Goal: Check status: Check status

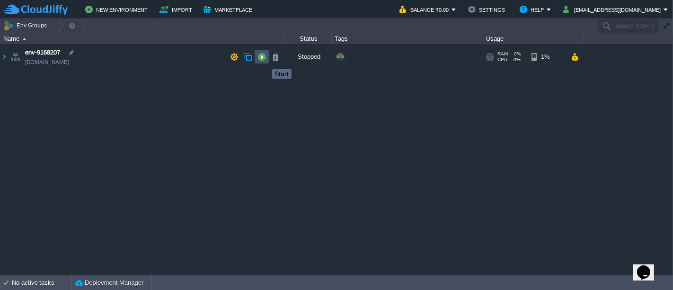
click at [265, 61] on button "button" at bounding box center [262, 57] width 9 height 9
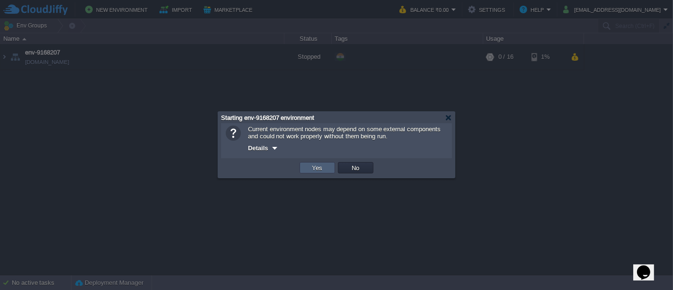
click at [326, 171] on td "Yes" at bounding box center [318, 167] width 36 height 11
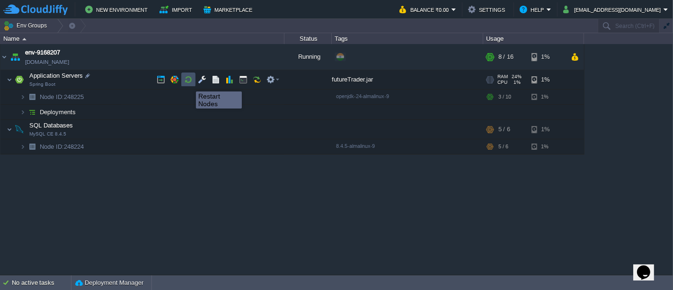
click at [189, 83] on button "button" at bounding box center [188, 79] width 9 height 9
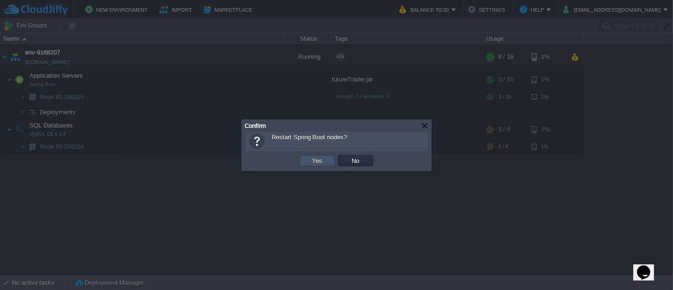
click at [320, 159] on button "Yes" at bounding box center [318, 160] width 16 height 9
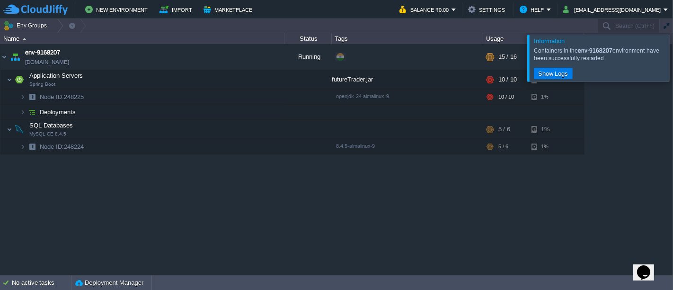
click at [673, 48] on div at bounding box center [685, 58] width 0 height 46
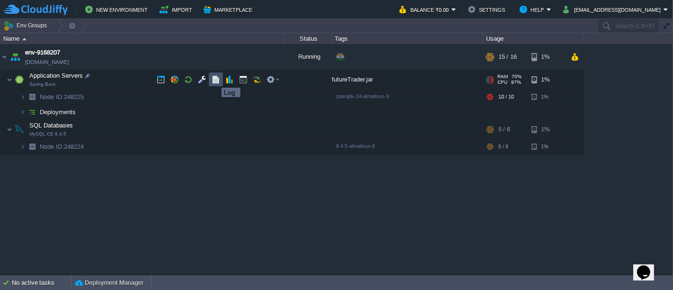
click at [215, 80] on button "button" at bounding box center [216, 79] width 9 height 9
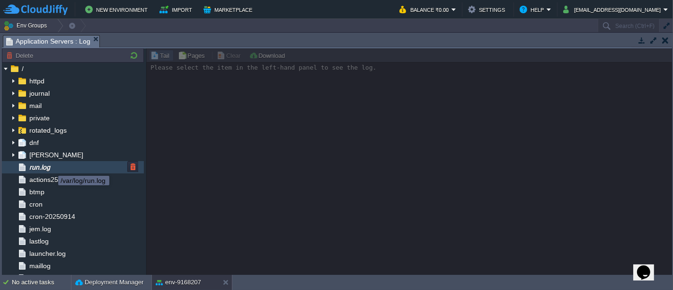
click at [51, 167] on span "run.log" at bounding box center [39, 167] width 24 height 9
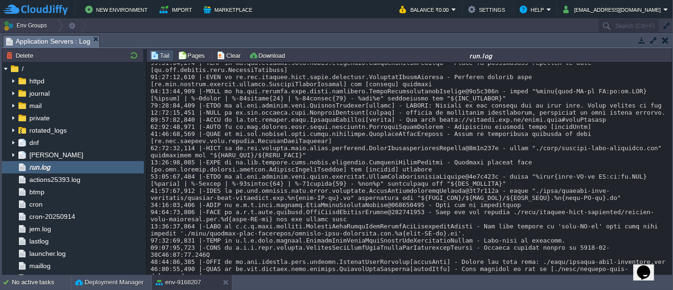
scroll to position [8343, 0]
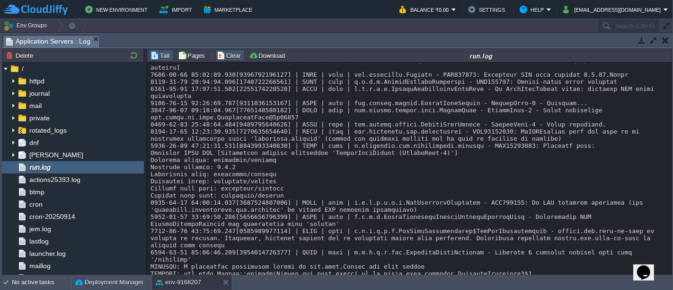
click at [232, 54] on button "Clear" at bounding box center [230, 55] width 27 height 9
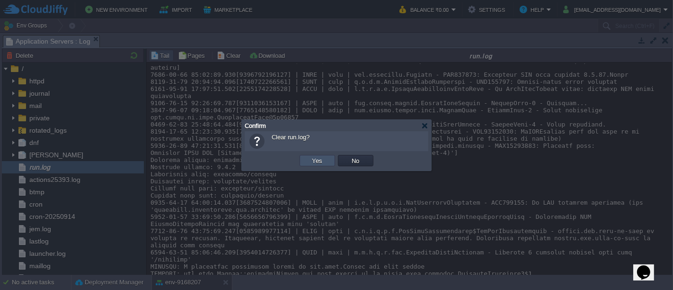
click at [313, 160] on button "Yes" at bounding box center [318, 160] width 16 height 9
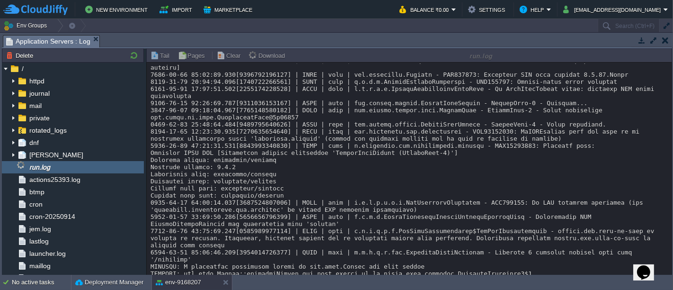
scroll to position [0, 0]
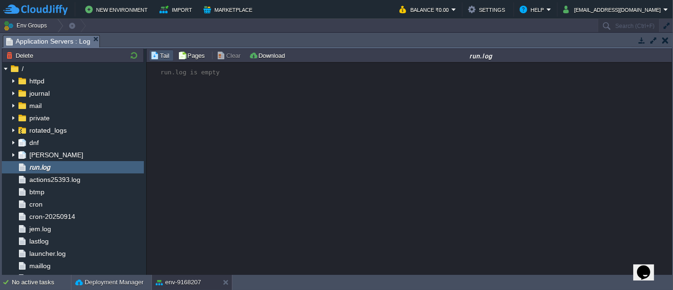
click at [644, 41] on button "button" at bounding box center [642, 40] width 9 height 9
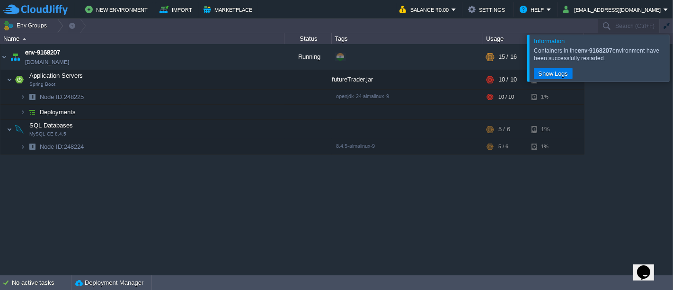
click at [673, 71] on div at bounding box center [685, 58] width 0 height 46
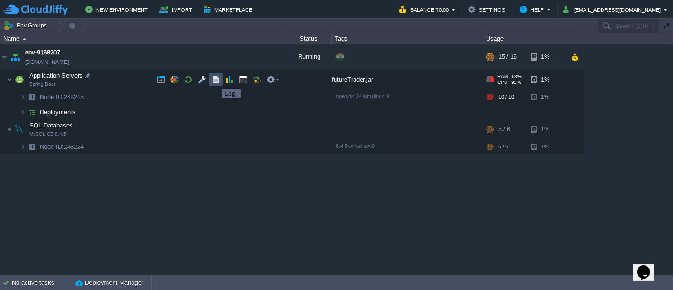
click at [215, 80] on button "button" at bounding box center [216, 79] width 9 height 9
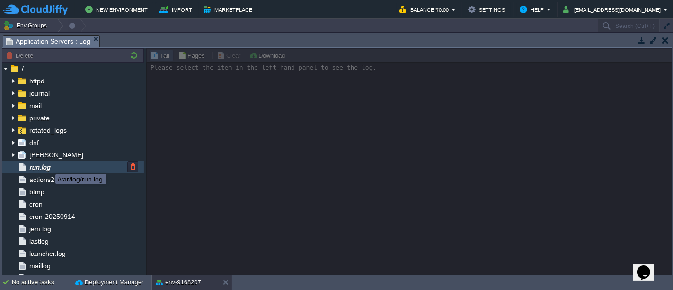
click at [48, 166] on span "run.log" at bounding box center [39, 167] width 24 height 9
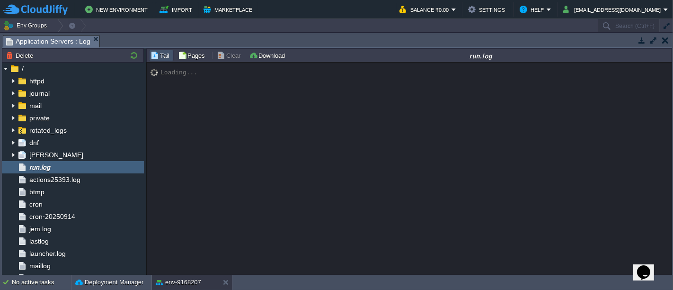
scroll to position [54, 0]
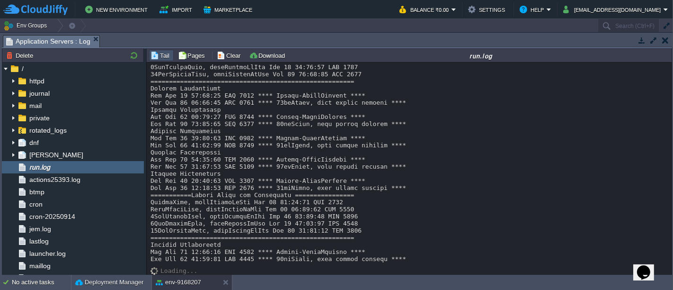
click at [643, 41] on button "button" at bounding box center [642, 40] width 9 height 9
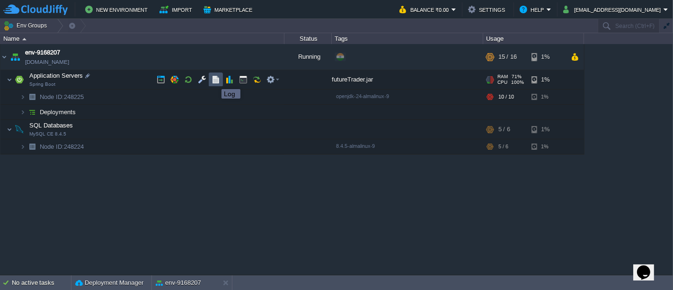
click at [214, 80] on button "button" at bounding box center [216, 79] width 9 height 9
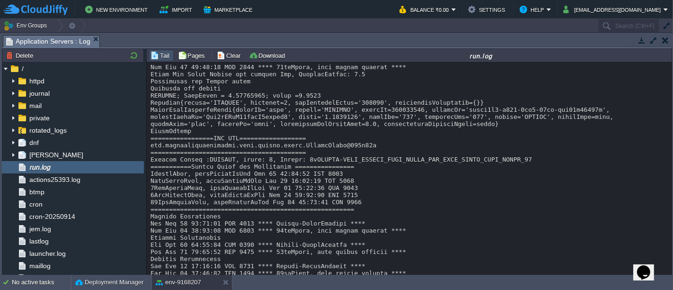
scroll to position [503, 0]
